Goal: Transaction & Acquisition: Purchase product/service

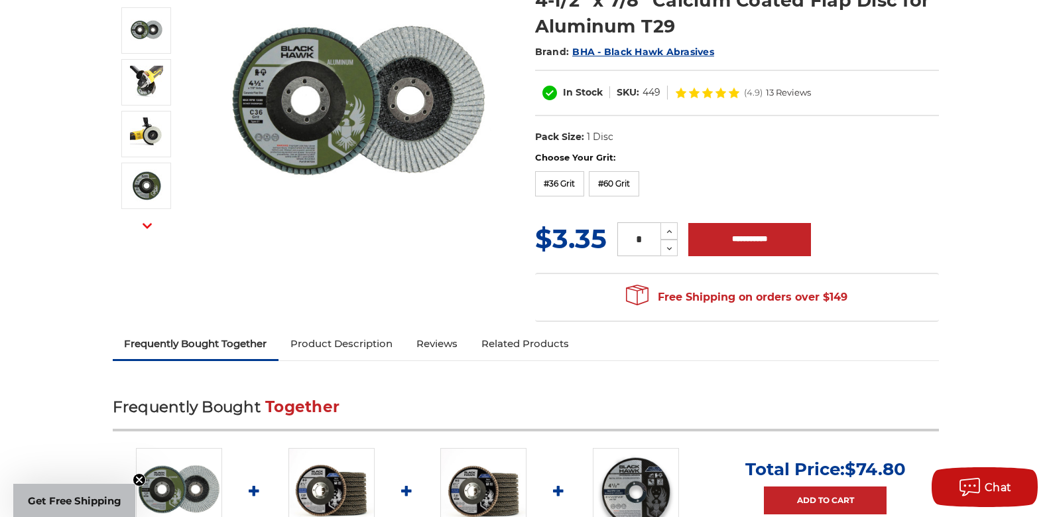
scroll to position [199, 0]
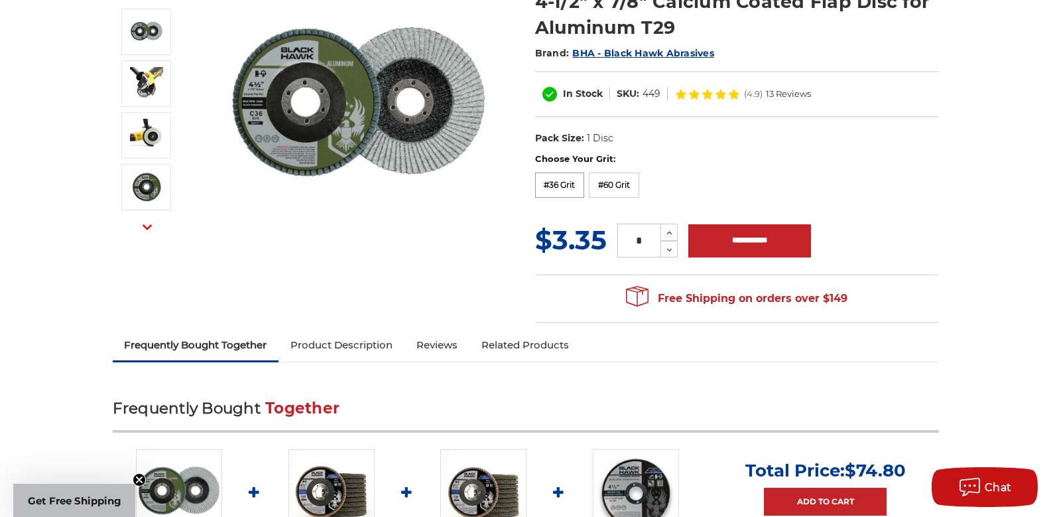
click at [552, 184] on label "#36 Grit" at bounding box center [560, 184] width 50 height 25
click at [292, 107] on img at bounding box center [358, 107] width 265 height 265
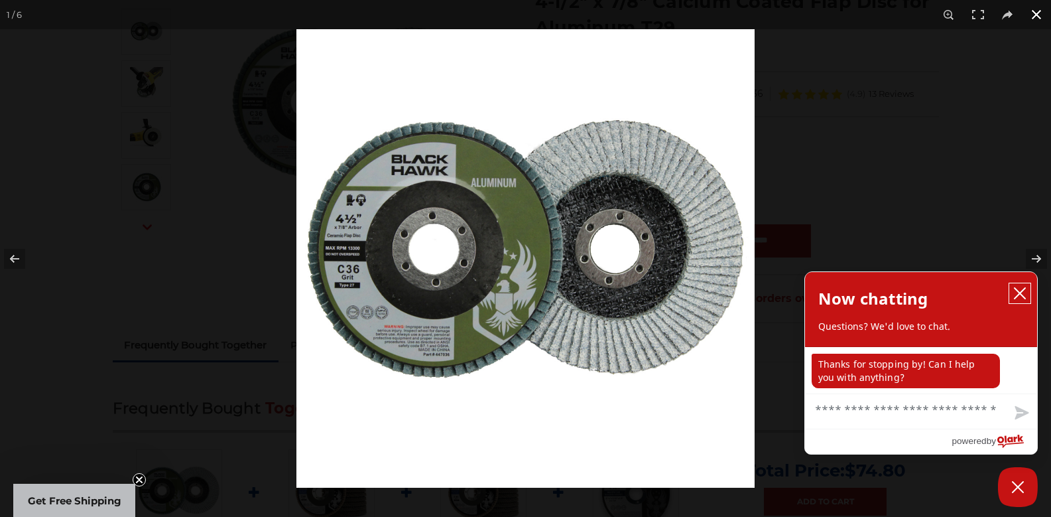
click at [1027, 300] on button "close chatbox" at bounding box center [1019, 293] width 21 height 20
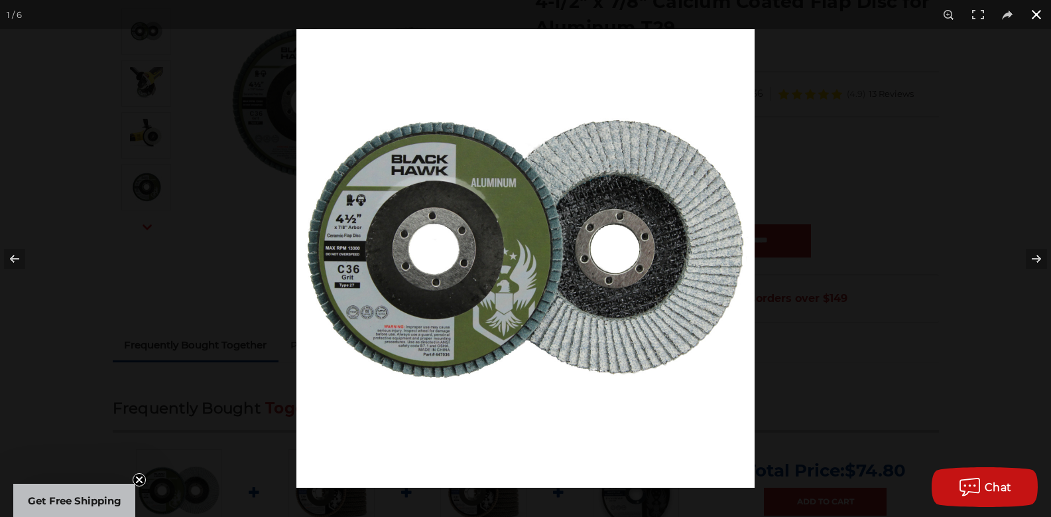
click at [1038, 19] on button at bounding box center [1036, 14] width 29 height 29
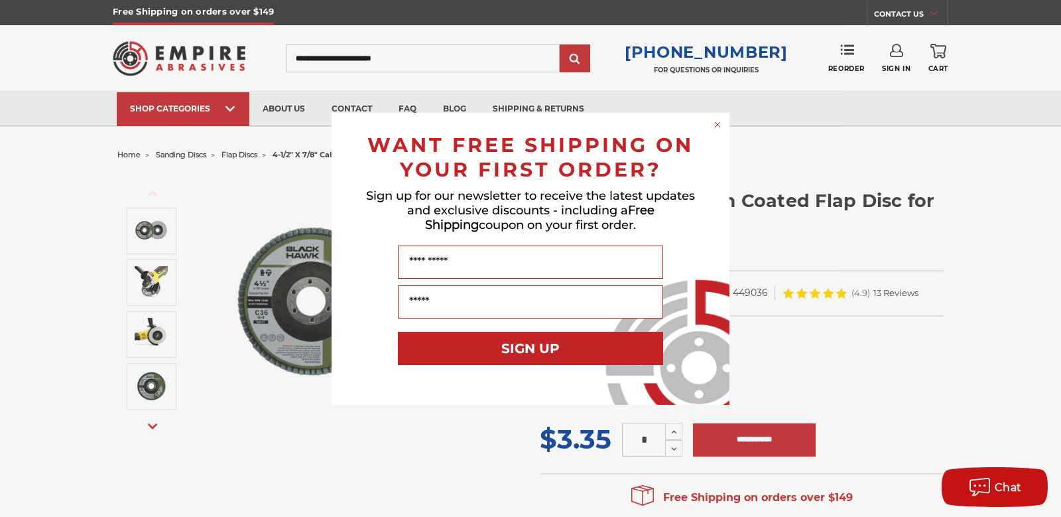
click at [721, 123] on circle "Close dialog" at bounding box center [718, 124] width 13 height 13
